Goal: Task Accomplishment & Management: Use online tool/utility

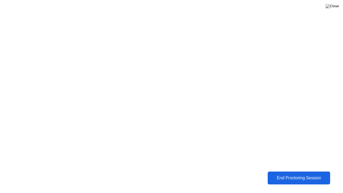
click at [282, 176] on div "End Proctoring Session" at bounding box center [298, 177] width 60 height 5
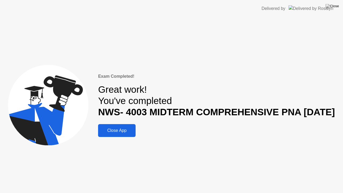
click at [126, 130] on div "Close App" at bounding box center [117, 130] width 34 height 5
